Goal: Complete application form: Complete application form

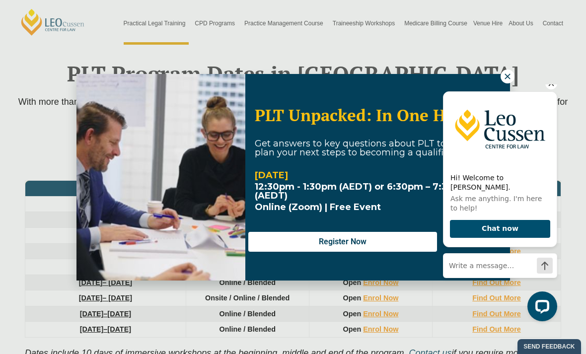
click at [550, 89] on icon "Hide greeting" at bounding box center [551, 83] width 12 height 12
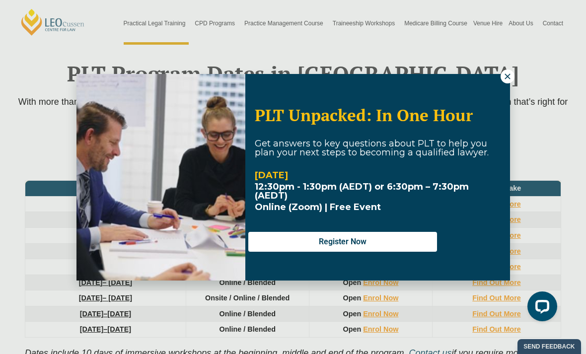
click at [512, 75] on button at bounding box center [508, 77] width 14 height 14
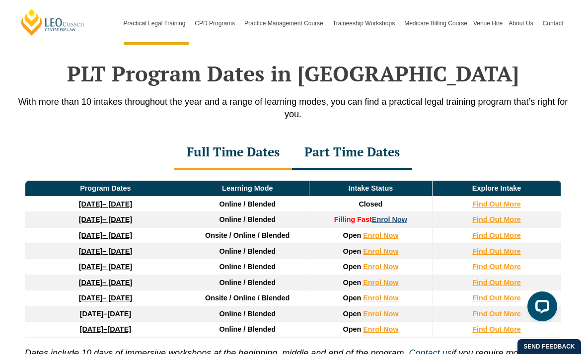
click at [398, 216] on link "Enrol Now" at bounding box center [389, 220] width 35 height 8
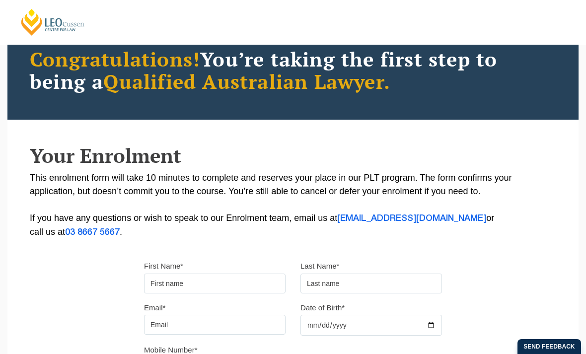
click at [217, 285] on input "First Name*" at bounding box center [215, 284] width 142 height 20
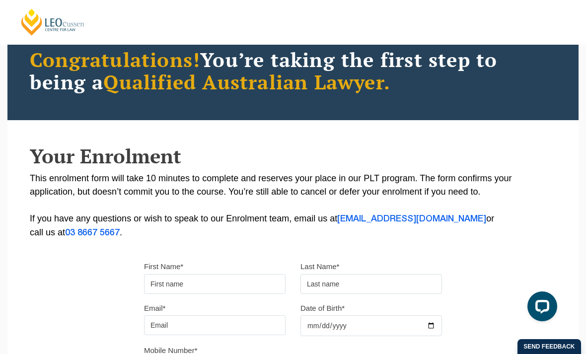
click at [217, 285] on input "First Name*" at bounding box center [215, 284] width 142 height 20
type input "Salome"
type input "Dau"
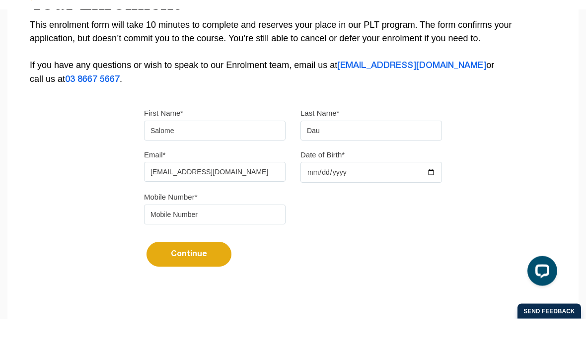
type input "joy.gailene@gmail.com"
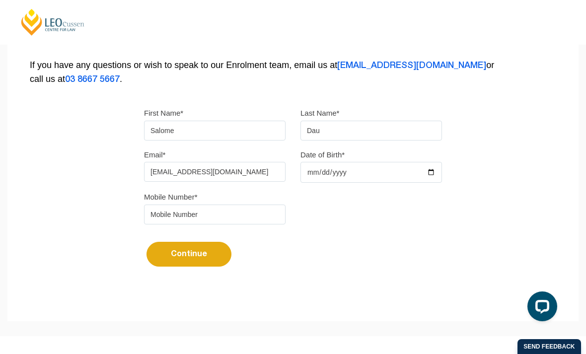
click at [361, 163] on div "Date of Birth* 1994-07-06" at bounding box center [371, 165] width 156 height 35
click at [362, 168] on input "1994-07-06" at bounding box center [371, 172] width 142 height 21
type input "1994-07-04"
click at [229, 217] on input "tel" at bounding box center [215, 215] width 142 height 20
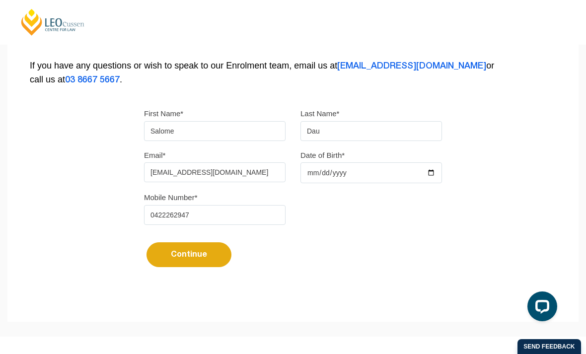
type input "0422262947"
click at [206, 267] on button "Continue" at bounding box center [188, 254] width 85 height 25
select select
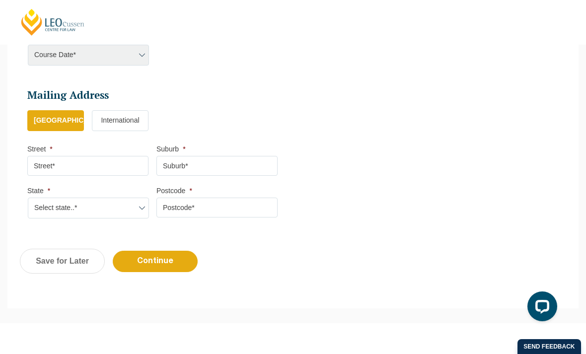
scroll to position [521, 0]
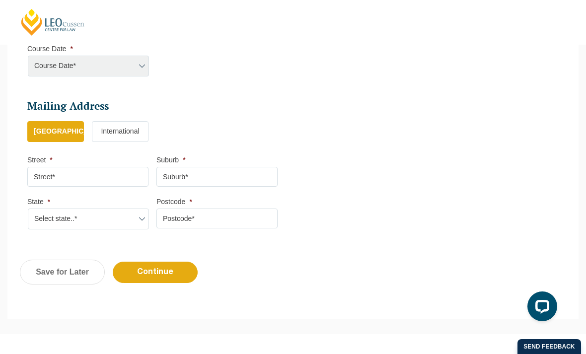
click at [133, 72] on div "Course Date* Maddocks 2024 December 2023 (04-12-2023 to 17-05-2024) May 2023 (2…" at bounding box center [87, 66] width 121 height 21
click at [142, 67] on div "Course Date* Maddocks 2024 December 2023 (04-12-2023 to 17-05-2024) May 2023 (2…" at bounding box center [87, 66] width 121 height 21
click at [117, 66] on div "Course Date* Maddocks 2024 December 2023 (04-12-2023 to 17-05-2024) May 2023 (2…" at bounding box center [87, 66] width 121 height 21
click at [104, 175] on input "Street *" at bounding box center [87, 177] width 121 height 20
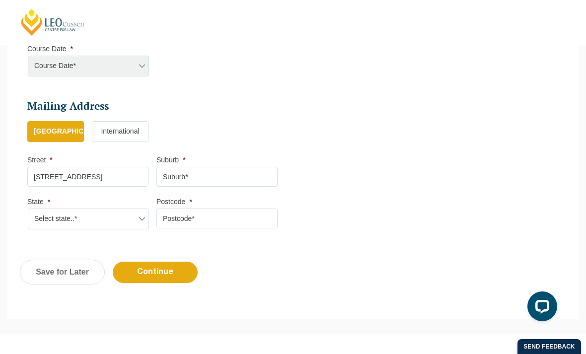
type input "30 village boulevard"
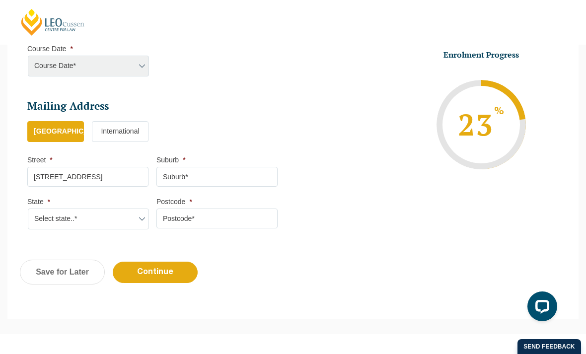
click at [155, 175] on li "Street * 30 village boulevard" at bounding box center [91, 170] width 129 height 31
click at [174, 175] on input "Suburb *" at bounding box center [216, 177] width 121 height 20
type input "Southport"
click at [122, 213] on select "Select state..* VIC WA QLD SA NSW NT ACT TAS" at bounding box center [88, 219] width 121 height 21
select select "QLD"
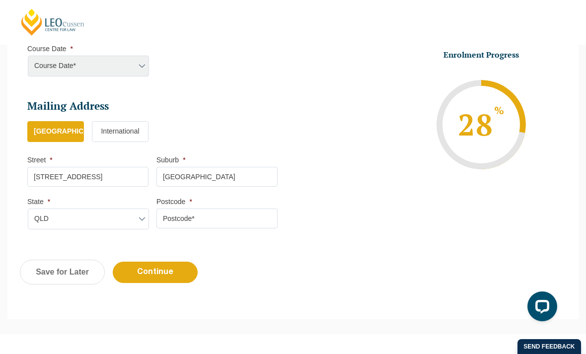
click at [178, 218] on input "Postcode *" at bounding box center [216, 219] width 121 height 20
type input "4215"
click at [173, 285] on div "Previous Continue Save for Later" at bounding box center [292, 277] width 571 height 55
click at [174, 275] on input "Continue" at bounding box center [155, 272] width 85 height 21
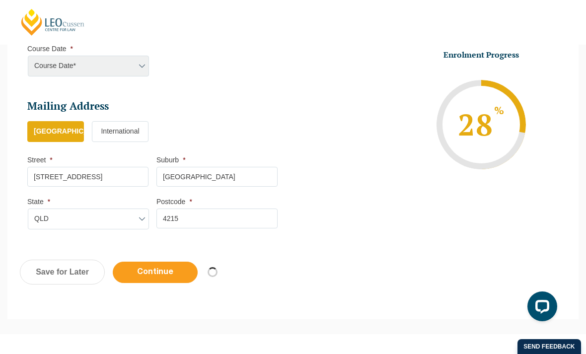
select select
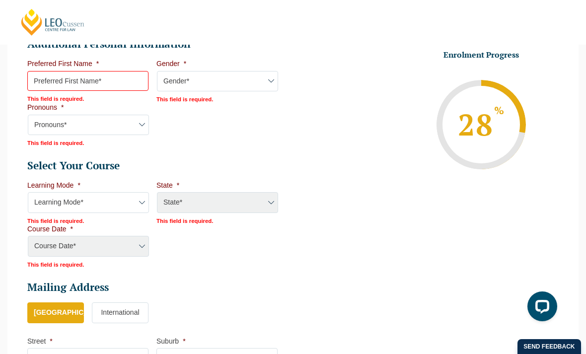
scroll to position [385, 0]
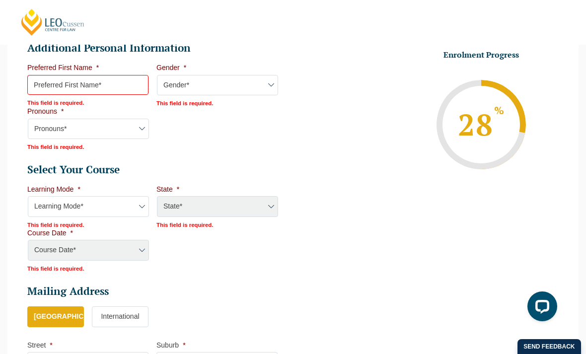
click at [90, 85] on input "Preferred First Name *" at bounding box center [87, 85] width 121 height 20
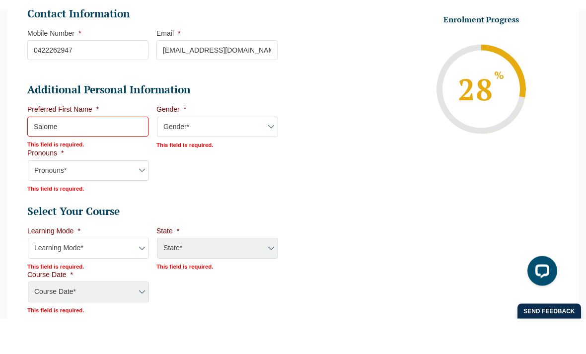
scroll to position [309, 0]
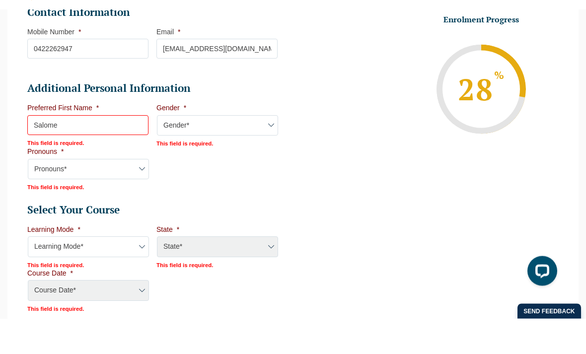
type input "Salome"
click at [182, 146] on li "Gender * Gender* Male Female Nonbinary Intersex Prefer not to disclose Other Th…" at bounding box center [220, 161] width 129 height 44
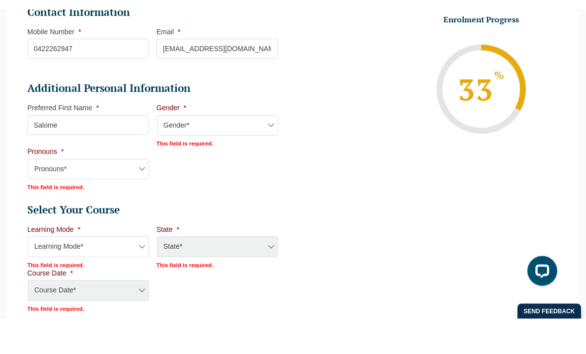
scroll to position [345, 0]
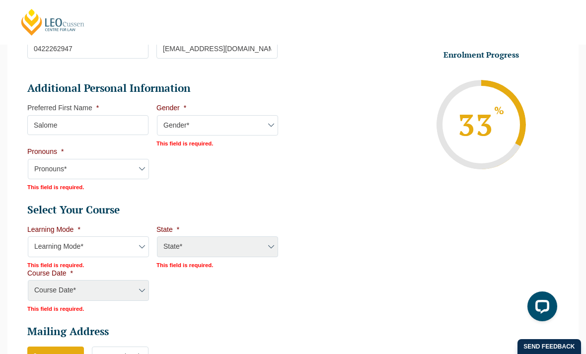
select select "Female"
click at [149, 169] on select "Pronouns* She/Her/Hers He/Him/His They/Them/Theirs Other Prefer not to disclose" at bounding box center [88, 168] width 121 height 21
select select "She/Her/Hers"
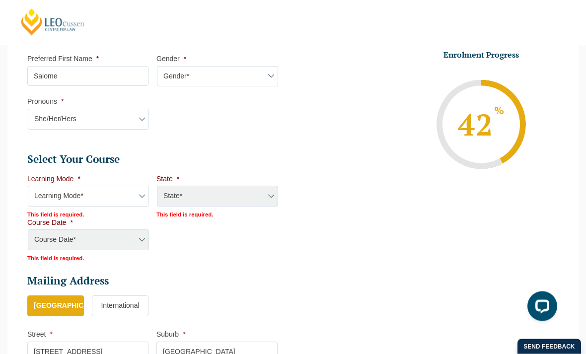
click at [134, 195] on select "Learning Mode* Online Full Time Learning Online Part Time Learning Blended Full…" at bounding box center [88, 196] width 121 height 21
select select "Online Part Time Learning"
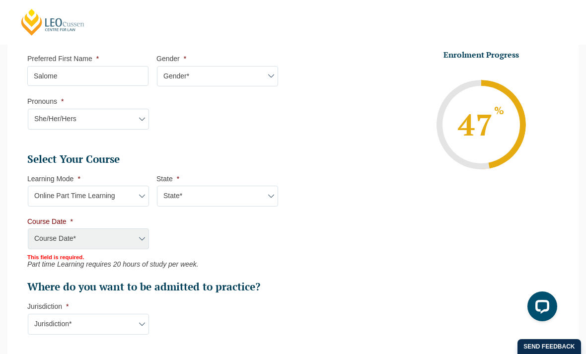
click at [188, 200] on select "State* National (ACT/NSW, VIC, QLD, SA, WA)" at bounding box center [217, 196] width 121 height 21
select select "National (ACT/NSW, VIC, QLD, SA, WA)"
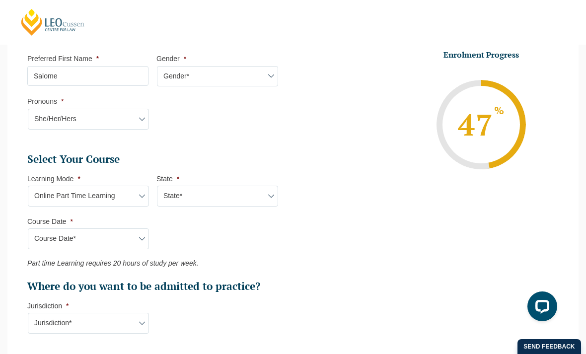
click at [130, 243] on select "Course Date* January 2026 (27-Jan-2026 to 21-Aug-2026) March 2026 (30-Mar-2026 …" at bounding box center [88, 238] width 121 height 21
click at [111, 197] on select "Learning Mode* Online Full Time Learning Online Part Time Learning Blended Full…" at bounding box center [88, 196] width 121 height 21
click at [127, 191] on select "Learning Mode* Online Full Time Learning Online Part Time Learning Blended Full…" at bounding box center [88, 196] width 121 height 21
select select
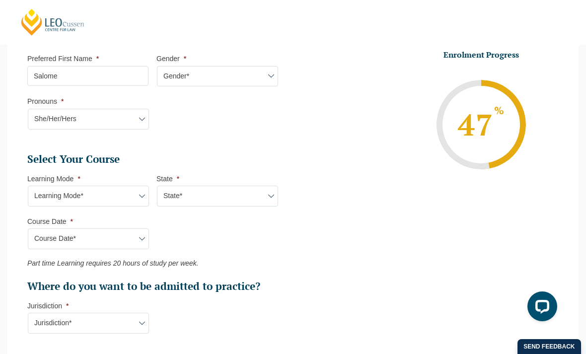
select select
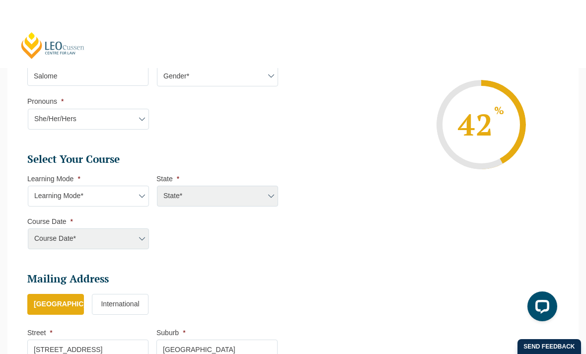
click at [134, 195] on select "Learning Mode* Online Full Time Learning Online Part Time Learning Blended Full…" at bounding box center [88, 196] width 121 height 21
select select "Online Full Time Learning"
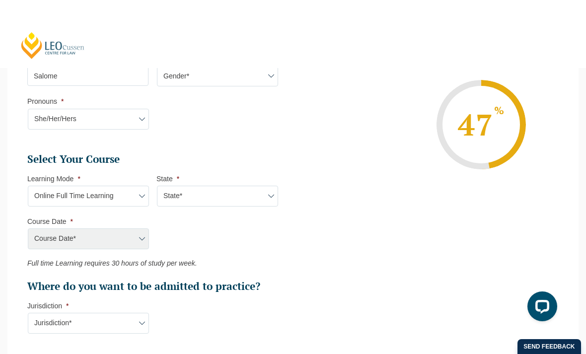
click at [125, 234] on div "Course Date* January 2026 (27-Jan-2026 to 21-Aug-2026) March 2026 (30-Mar-2026 …" at bounding box center [87, 238] width 121 height 21
click at [204, 199] on select "State* National (ACT/NSW, VIC, QLD, SA, WA)" at bounding box center [217, 196] width 121 height 21
select select "National (ACT/NSW, VIC, QLD, SA, WA)"
click at [146, 232] on select "Course Date* December 2025 (08-Dec-2025 to 16-May-2026) January 2026 (27-Jan-20…" at bounding box center [88, 238] width 121 height 21
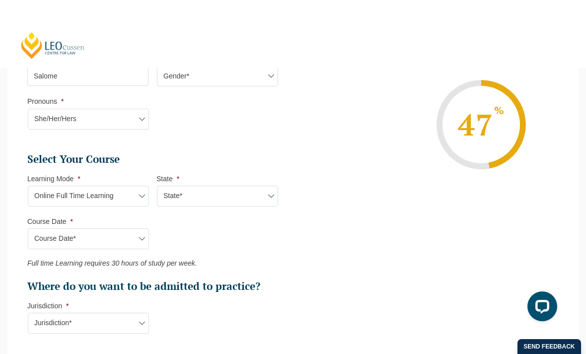
select select "December 2025 (08-Dec-2025 to 16-May-2026)"
type input "Intake 11 December 2025 FT"
type input "Practical Legal Training (NAT)"
select select "NAT PLT (DEC) 2025 Full Time Online"
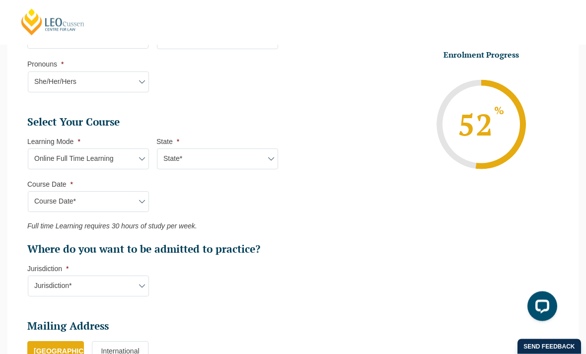
scroll to position [433, 0]
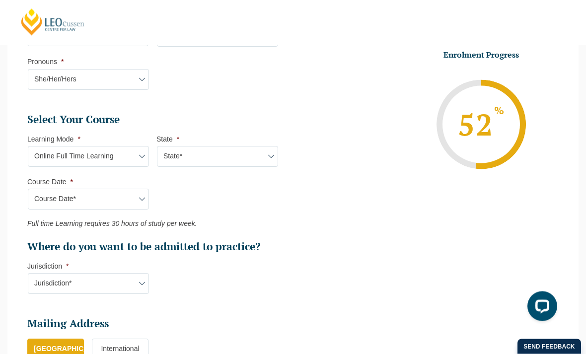
click at [140, 278] on select "Jurisdiction* VIC ACT/NSW SA WA QLD" at bounding box center [88, 284] width 121 height 21
select select "ACT/NSW"
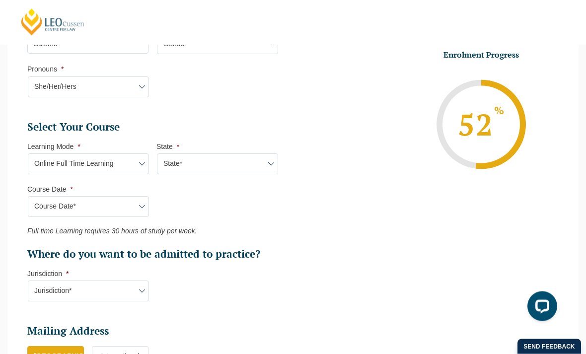
scroll to position [423, 0]
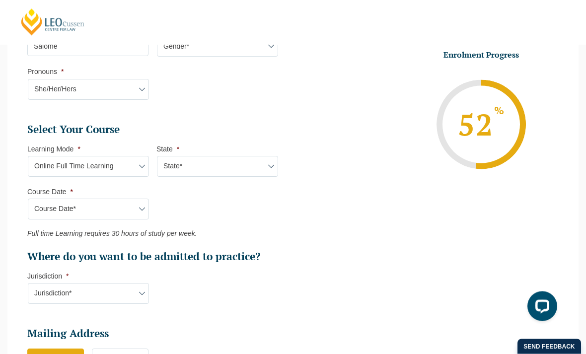
click at [147, 211] on select "Course Date* December 2025 (08-Dec-2025 to 16-May-2026) January 2026 (27-Jan-20…" at bounding box center [88, 209] width 121 height 21
click at [134, 158] on select "Learning Mode* Online Full Time Learning Online Part Time Learning Blended Full…" at bounding box center [88, 166] width 121 height 21
select select "Online Part Time Learning"
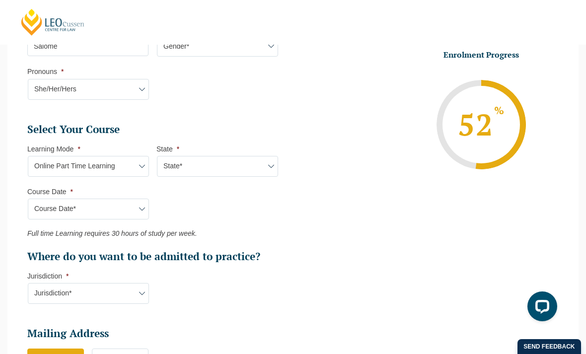
select select
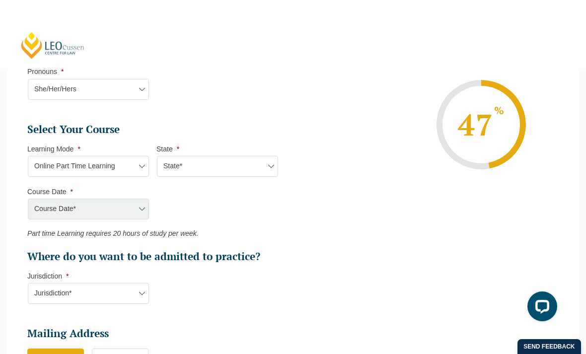
click at [175, 165] on select "State* National (ACT/NSW, VIC, QLD, SA, WA)" at bounding box center [217, 166] width 121 height 21
select select "National (ACT/NSW, VIC, QLD, SA, WA)"
click at [141, 204] on select "Course Date* January 2026 (27-Jan-2026 to 21-Aug-2026) March 2026 (30-Mar-2026 …" at bounding box center [88, 209] width 121 height 21
select select "January 2026 (27-Jan-2026 to 21-Aug-2026)"
type input "Intake 02 January 2026 PT"
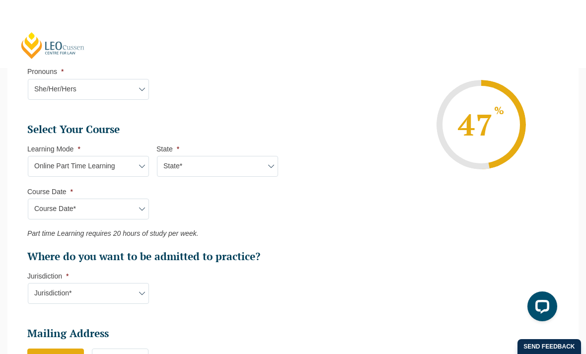
type input "Practical Legal Training (NAT)"
select select "NAT PLT (JAN) 2026 Part Time Online"
click at [56, 170] on select "Learning Mode* Online Full Time Learning Online Part Time Learning Blended Full…" at bounding box center [88, 166] width 121 height 21
select select "Online Full Time Learning"
select select
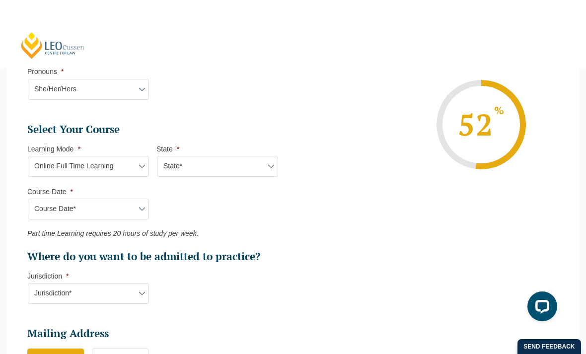
select select
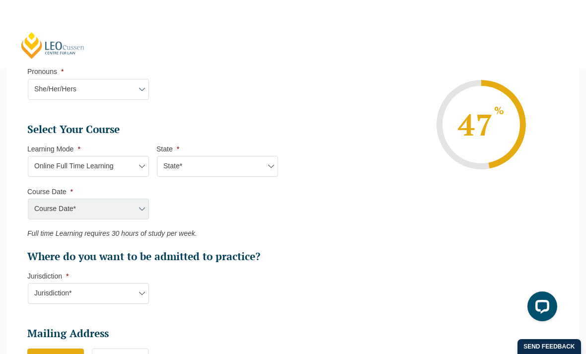
click at [169, 158] on select "State* National (ACT/NSW, VIC, QLD, SA, WA)" at bounding box center [217, 166] width 121 height 21
select select "National (ACT/NSW, VIC, QLD, SA, WA)"
click at [72, 205] on select "Course Date* December 2025 (08-Dec-2025 to 16-May-2026) January 2026 (27-Jan-20…" at bounding box center [88, 209] width 121 height 21
click at [56, 209] on select "Course Date* December 2025 (08-Dec-2025 to 16-May-2026) January 2026 (27-Jan-20…" at bounding box center [88, 209] width 121 height 21
select select "December 2025 (08-Dec-2025 to 16-May-2026)"
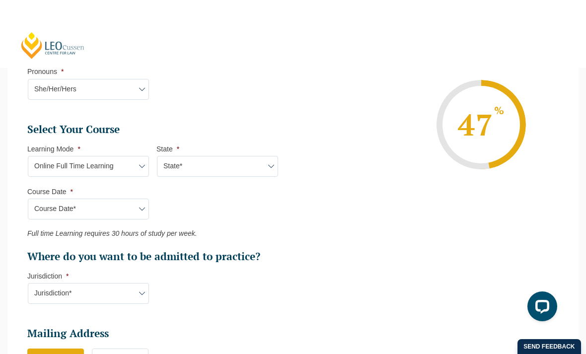
type input "Intake 11 December 2025 FT"
type input "Practical Legal Training (NAT)"
select select "NAT PLT (DEC) 2025 Full Time Online"
click at [61, 203] on select "Course Date* December 2025 (08-Dec-2025 to 16-May-2026) January 2026 (27-Jan-20…" at bounding box center [88, 209] width 121 height 21
click at [49, 286] on select "Jurisdiction* VIC ACT/NSW SA WA QLD" at bounding box center [88, 293] width 121 height 21
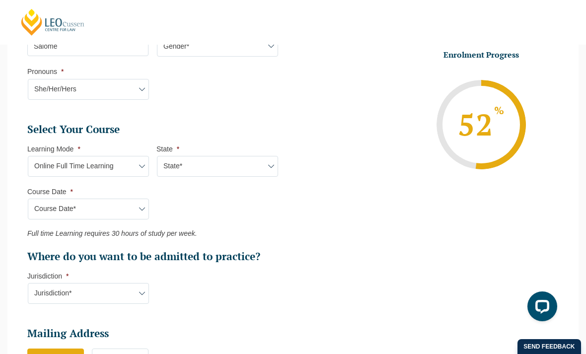
scroll to position [427, 0]
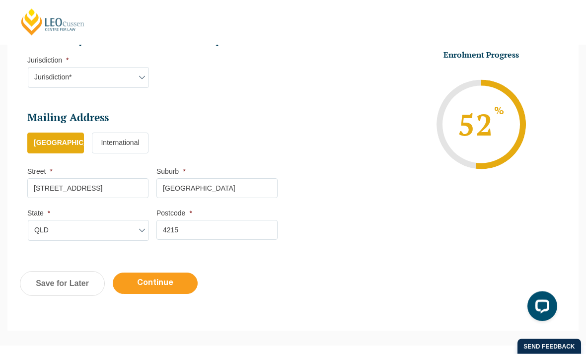
click at [188, 276] on input "Continue" at bounding box center [155, 283] width 85 height 21
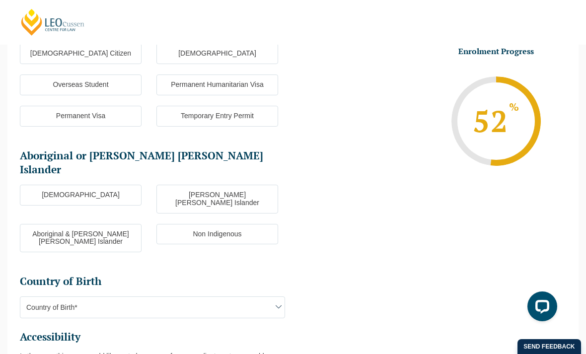
scroll to position [86, 0]
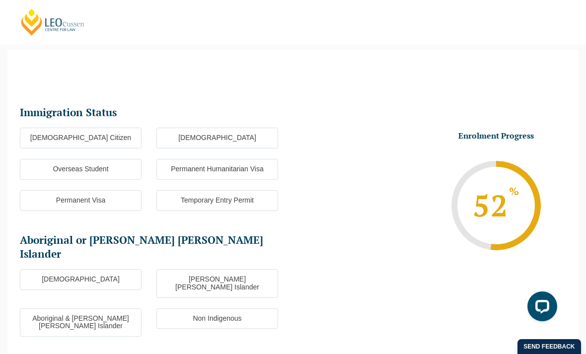
click at [119, 135] on label "Australian Citizen" at bounding box center [81, 138] width 122 height 21
click at [0, 0] on input "Australian Citizen" at bounding box center [0, 0] width 0 height 0
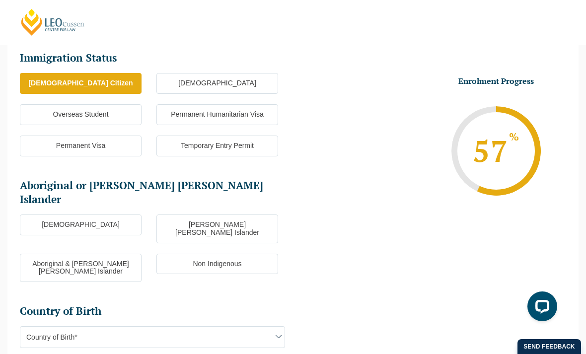
scroll to position [148, 0]
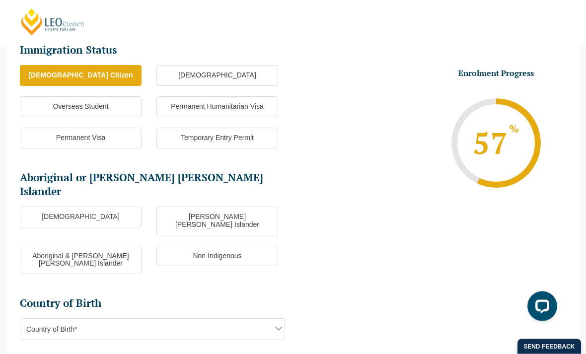
click at [259, 246] on label "Non Indigenous" at bounding box center [217, 256] width 122 height 21
click at [0, 0] on input "Non Indigenous" at bounding box center [0, 0] width 0 height 0
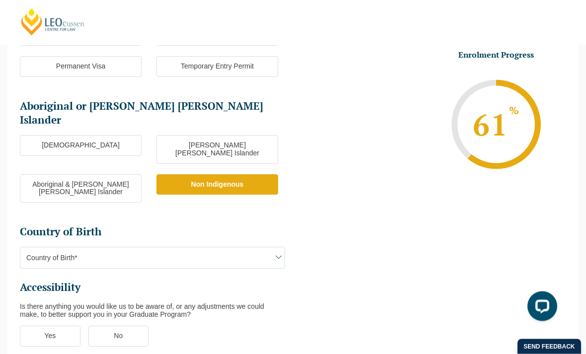
scroll to position [220, 0]
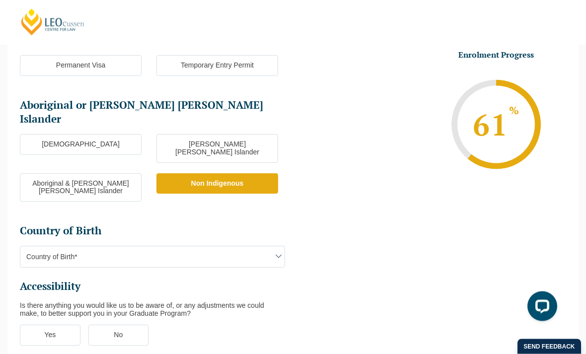
click at [270, 247] on span "Country of Birth*" at bounding box center [152, 257] width 264 height 21
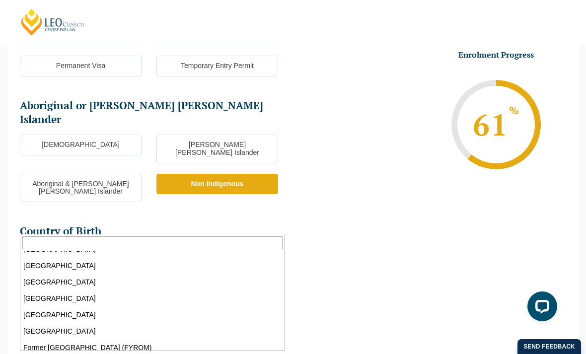
scroll to position [1179, 0]
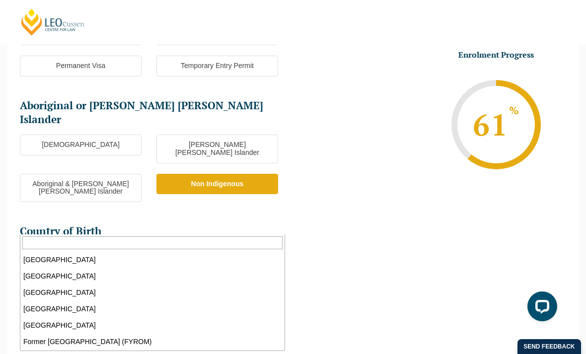
select select "Fiji 1502"
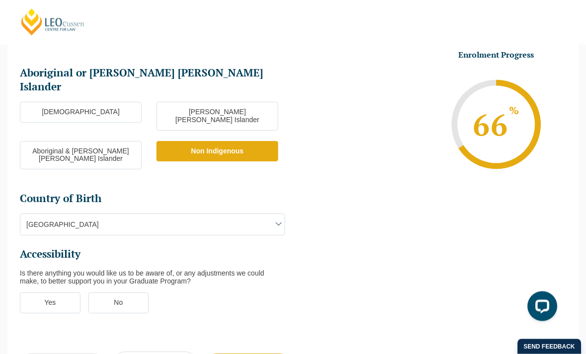
scroll to position [257, 0]
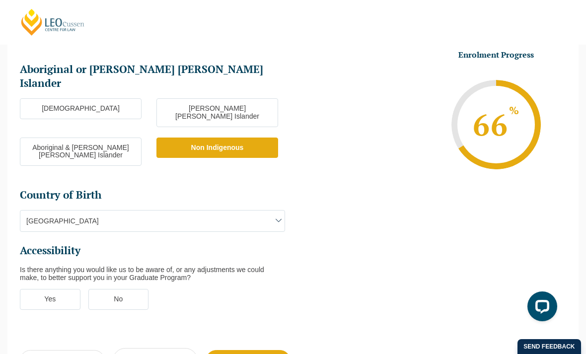
click at [137, 289] on label "No" at bounding box center [118, 299] width 61 height 21
click at [0, 0] on input "No" at bounding box center [0, 0] width 0 height 0
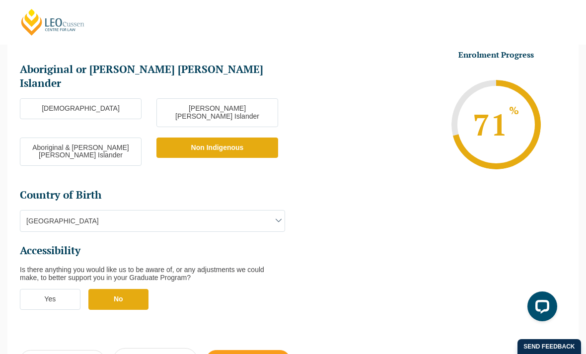
click at [236, 350] on input "Continue" at bounding box center [248, 360] width 85 height 21
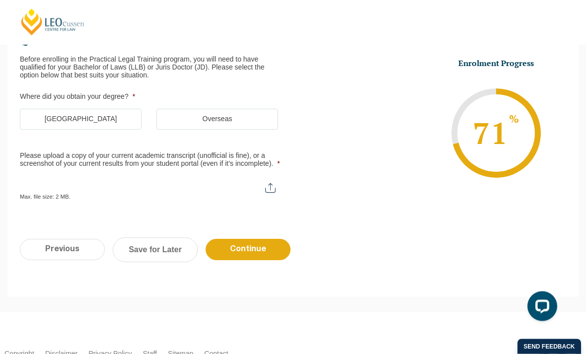
scroll to position [86, 0]
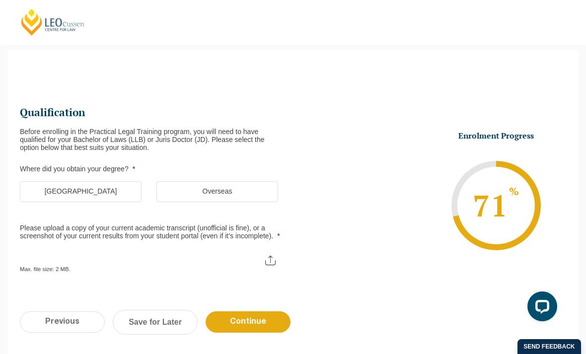
click at [126, 194] on label "Australia" at bounding box center [81, 191] width 122 height 21
click at [0, 0] on input "Australia" at bounding box center [0, 0] width 0 height 0
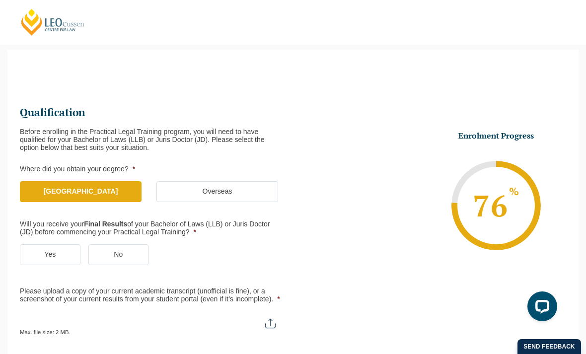
click at [75, 248] on label "Yes" at bounding box center [50, 254] width 61 height 21
click at [0, 0] on input "Yes" at bounding box center [0, 0] width 0 height 0
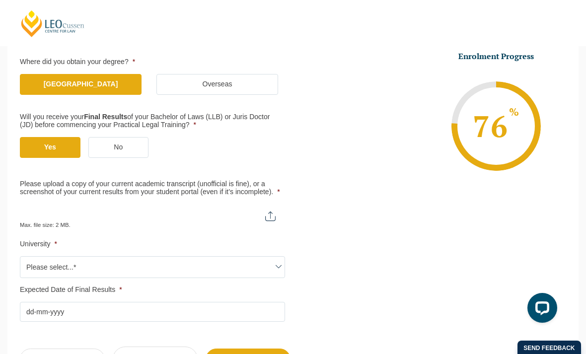
click at [274, 260] on span at bounding box center [279, 265] width 12 height 12
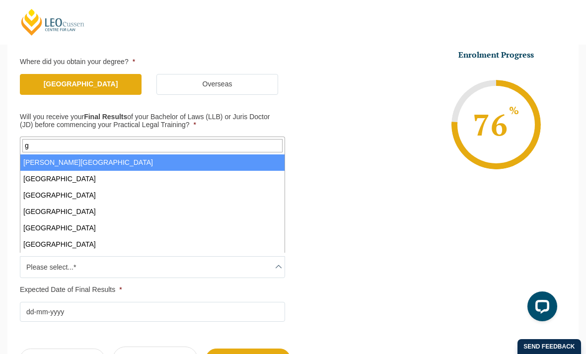
type input "gr"
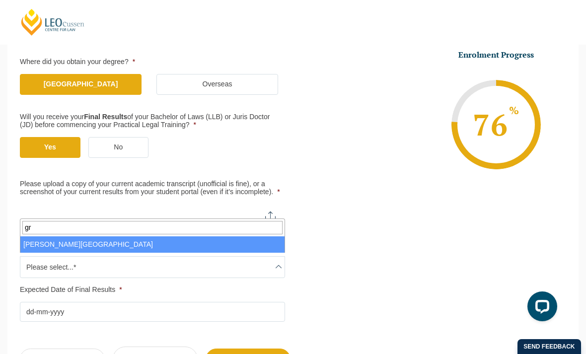
select select "Griffith University"
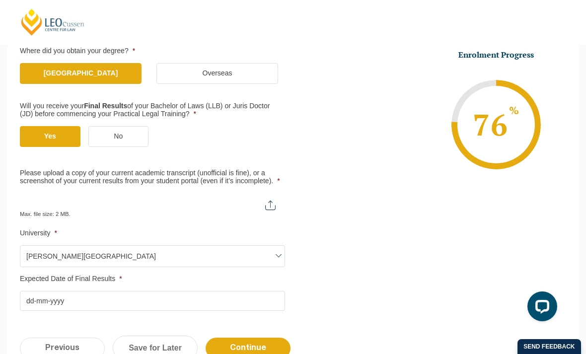
scroll to position [239, 0]
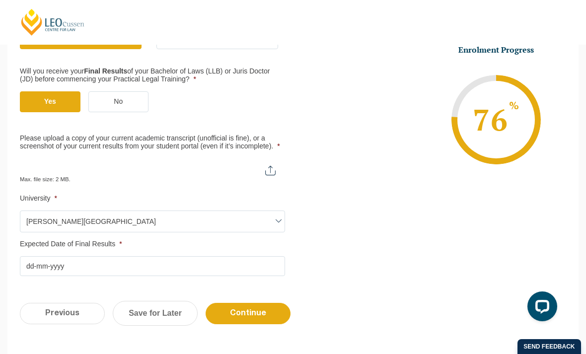
click at [177, 258] on input "Expected Date of Final Results *" at bounding box center [152, 266] width 265 height 20
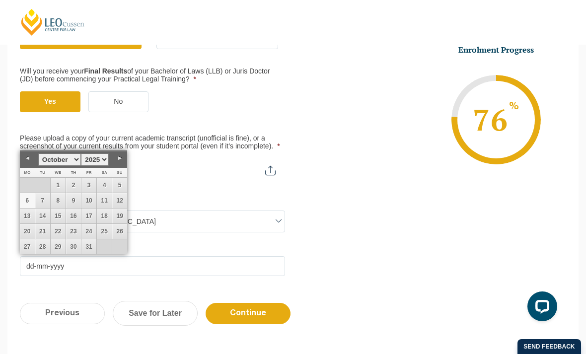
click at [120, 154] on link "Next" at bounding box center [119, 158] width 15 height 15
click at [62, 204] on link "5" at bounding box center [58, 200] width 15 height 15
type input "05-11-2025"
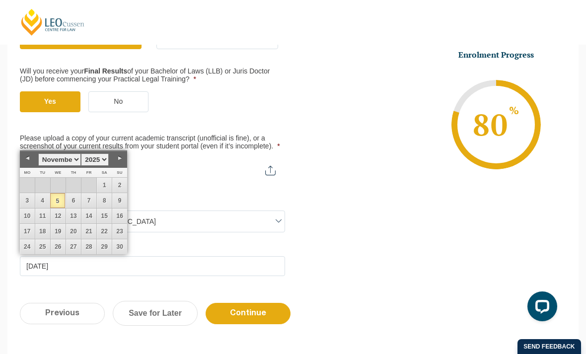
click at [390, 235] on ul "Qualification Before enrolling in the Practical Legal Training program, you wil…" at bounding box center [293, 113] width 546 height 325
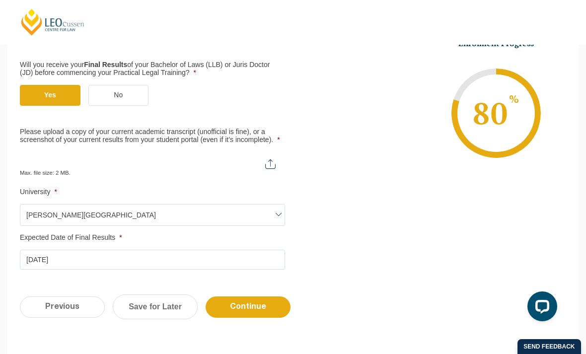
scroll to position [253, 0]
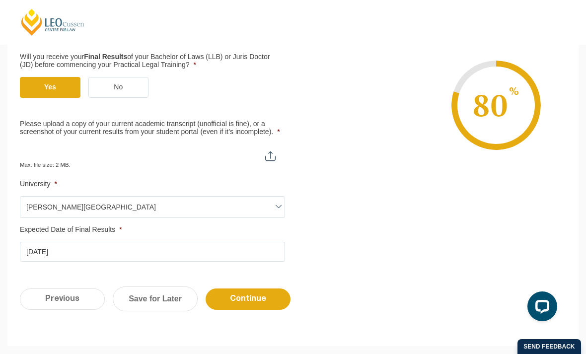
click at [268, 145] on input "Please upload a copy of your current academic transcript (unofficial is fine), …" at bounding box center [152, 152] width 265 height 17
type input "C:\fakepath\SSR_TSRPT_copy.pdf"
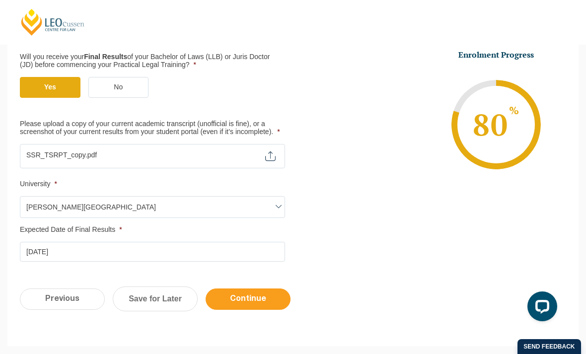
click at [230, 300] on input "Continue" at bounding box center [248, 299] width 85 height 21
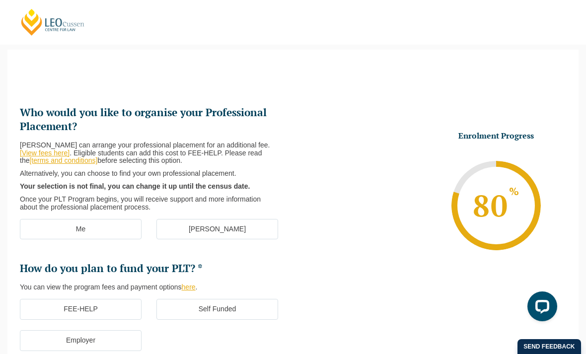
scroll to position [0, 0]
click at [27, 149] on link "[View fees here]" at bounding box center [45, 153] width 50 height 8
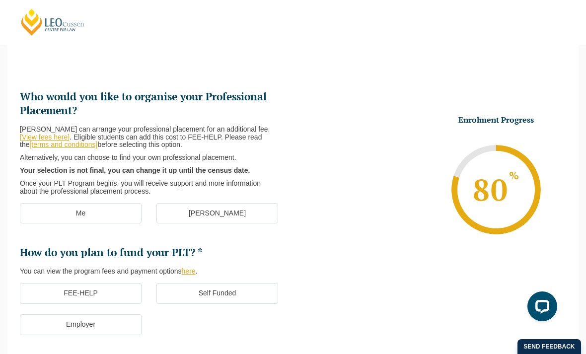
click at [177, 203] on label "[PERSON_NAME]" at bounding box center [217, 213] width 122 height 21
click at [0, 0] on input "[PERSON_NAME]" at bounding box center [0, 0] width 0 height 0
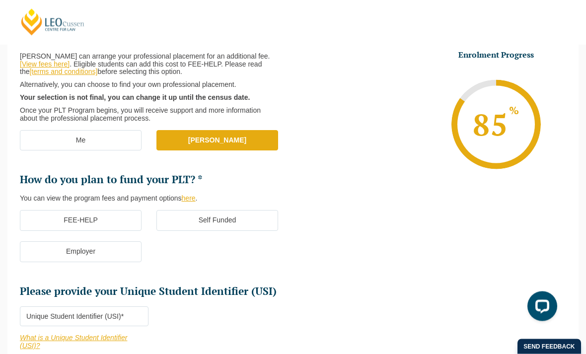
click at [42, 213] on label "FEE-HELP" at bounding box center [81, 221] width 122 height 21
click at [0, 0] on input "FEE-HELP" at bounding box center [0, 0] width 0 height 0
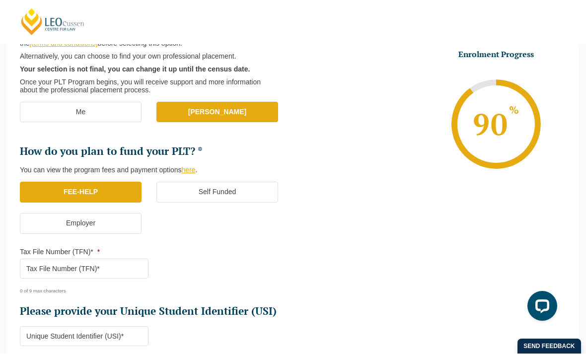
click at [37, 263] on input "Tax File Number (TFN)* *" at bounding box center [84, 269] width 129 height 20
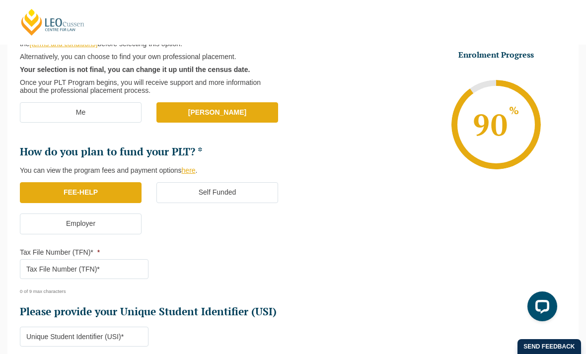
click at [39, 270] on input "Tax File Number (TFN)* *" at bounding box center [84, 269] width 129 height 20
click at [35, 261] on input "Tax File Number (TFN)* *" at bounding box center [84, 269] width 129 height 20
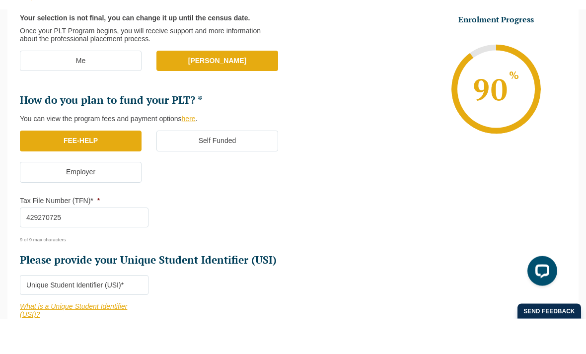
scroll to position [219, 0]
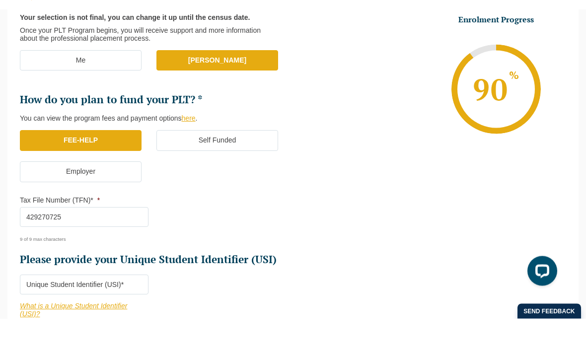
type input "429270725"
click at [39, 310] on input "Please provide your Unique Student Identifier (USI) *" at bounding box center [84, 320] width 129 height 20
click at [53, 310] on input "Please provide your Unique Student Identifier (USI) *" at bounding box center [84, 320] width 129 height 20
click at [50, 310] on input "U6G5OV5W4W" at bounding box center [84, 320] width 129 height 20
click at [52, 310] on input "U6G5OV5W4W" at bounding box center [84, 320] width 129 height 20
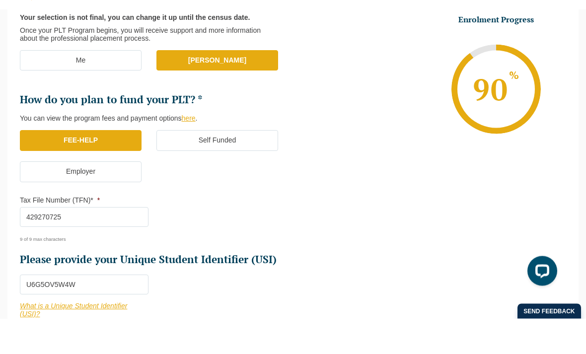
click at [52, 310] on input "U6G5OV5W4W" at bounding box center [84, 320] width 129 height 20
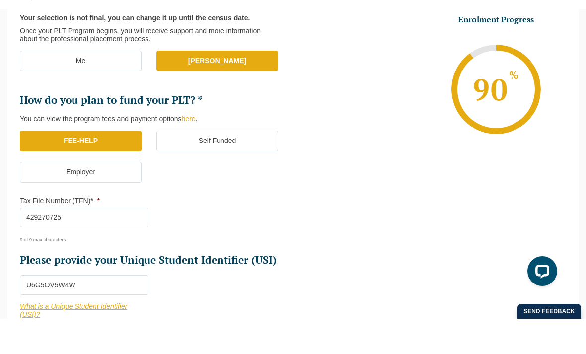
click at [49, 310] on input "U6G5OV5W4W" at bounding box center [84, 320] width 129 height 20
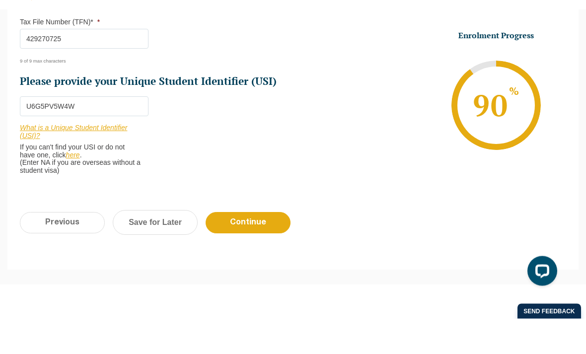
scroll to position [399, 0]
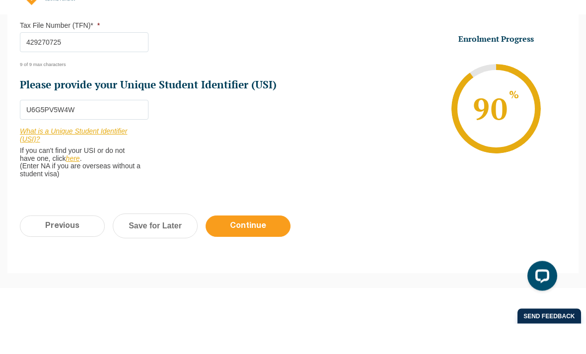
type input "U6G5PV5W4W"
click at [238, 246] on input "Continue" at bounding box center [248, 256] width 85 height 21
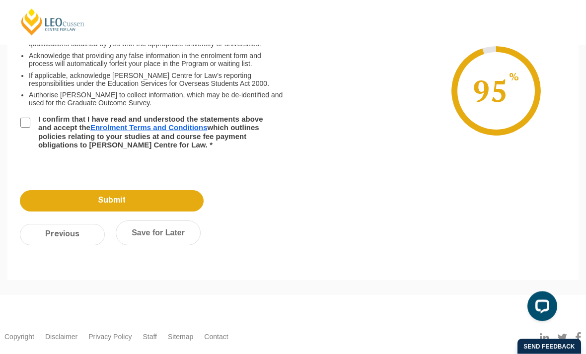
scroll to position [86, 0]
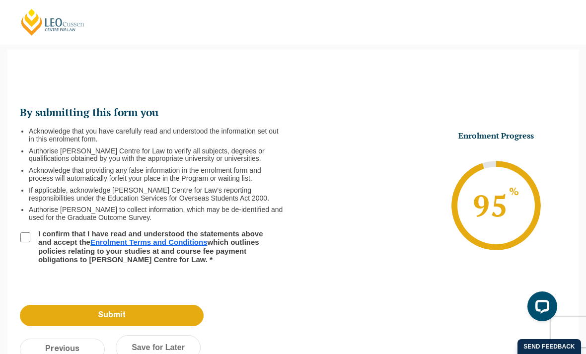
click at [20, 240] on li "I confirm that I have read and understood the statements above and accept the E…" at bounding box center [156, 246] width 273 height 34
click at [22, 234] on input "I confirm that I have read and understood the statements above and accept the E…" at bounding box center [25, 237] width 10 height 10
checkbox input "true"
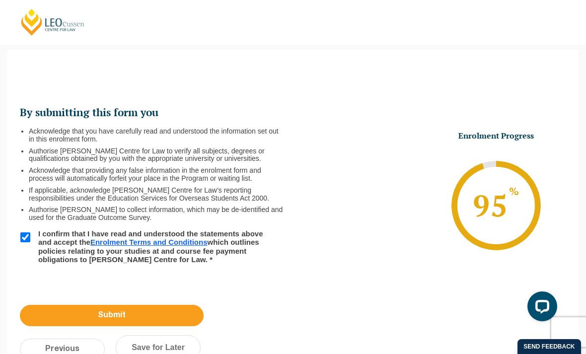
click at [40, 317] on input "Submit" at bounding box center [112, 315] width 184 height 21
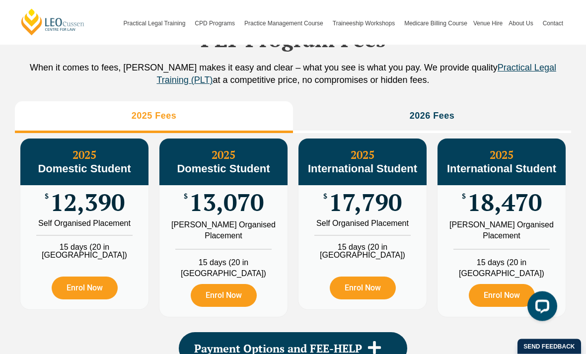
scroll to position [1122, 0]
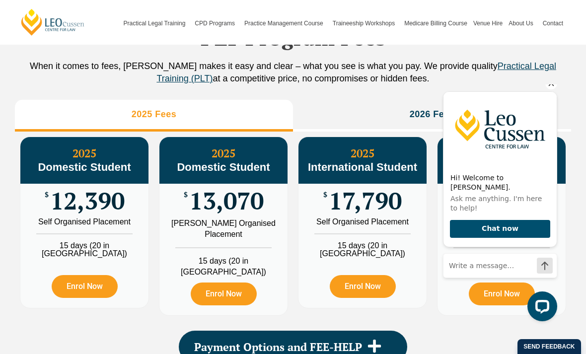
click at [550, 89] on icon "Hide greeting" at bounding box center [551, 83] width 12 height 12
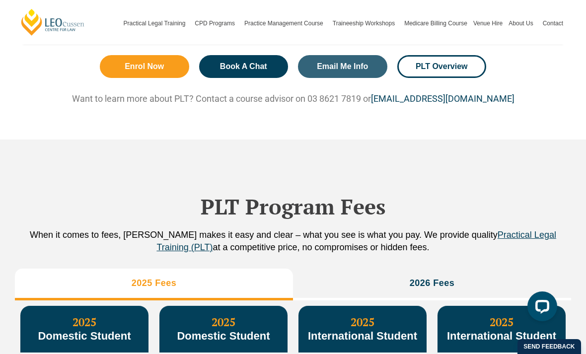
scroll to position [945, 0]
